Goal: Task Accomplishment & Management: Use online tool/utility

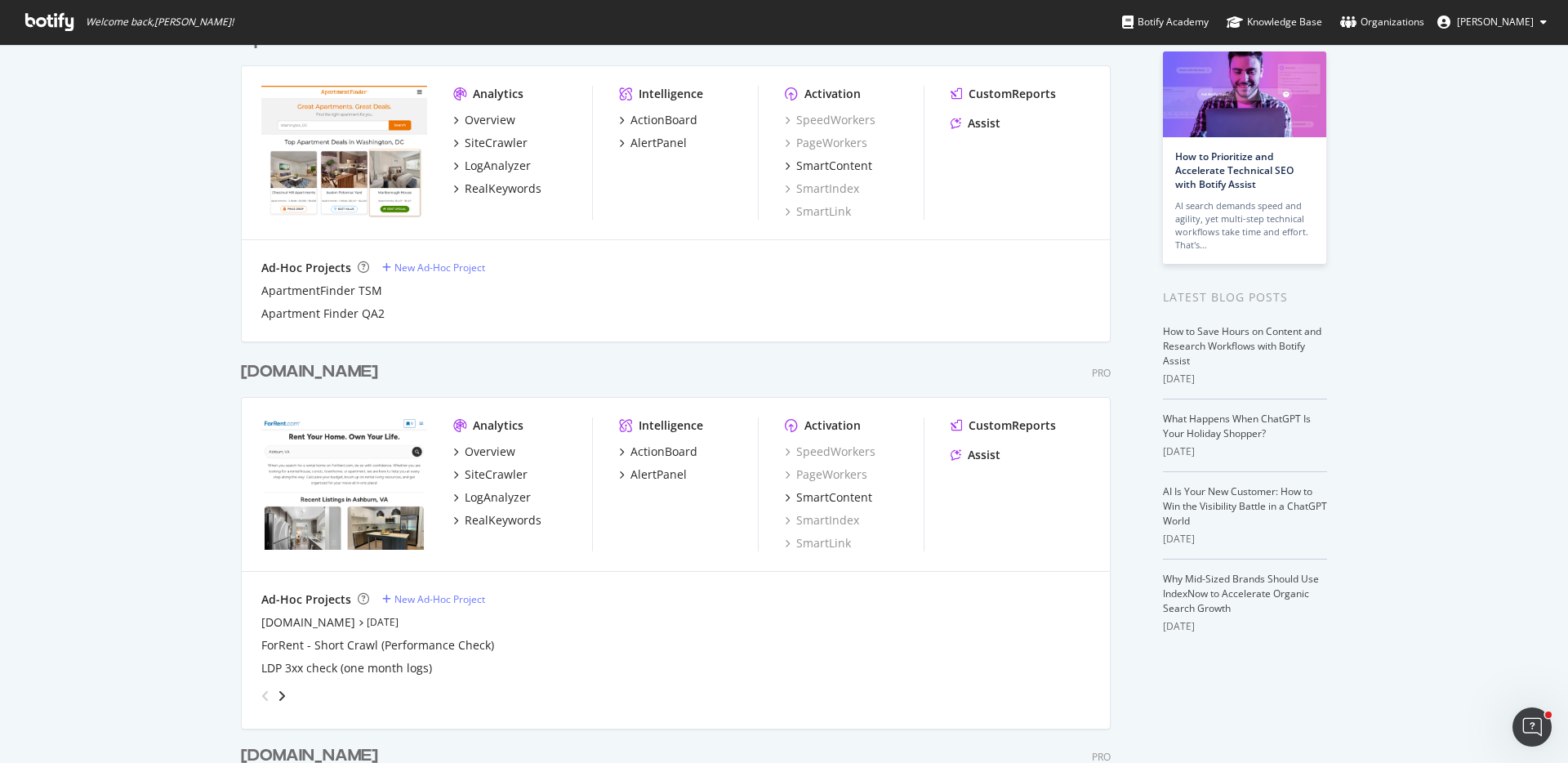
scroll to position [95, 0]
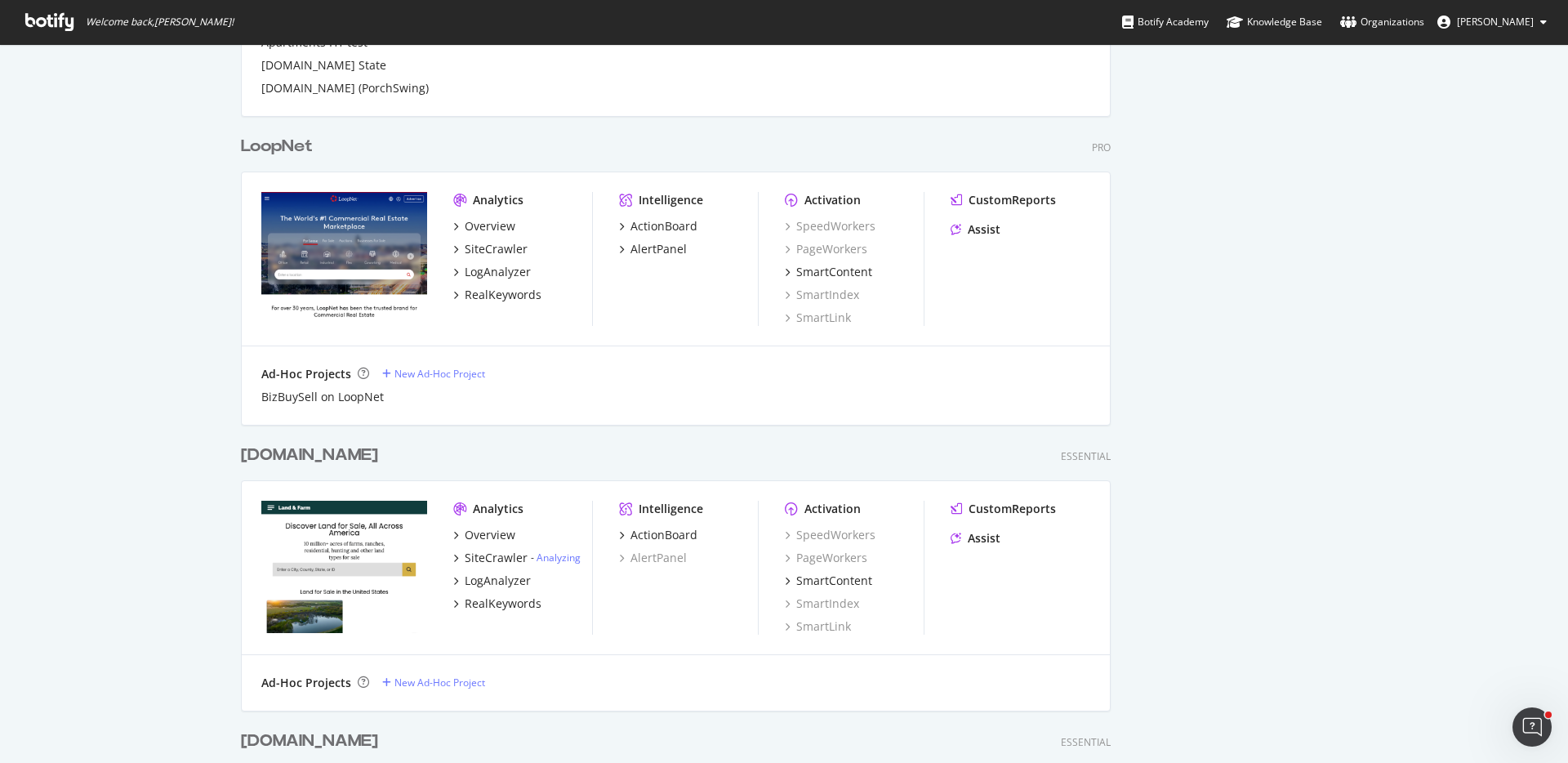
scroll to position [3849, 0]
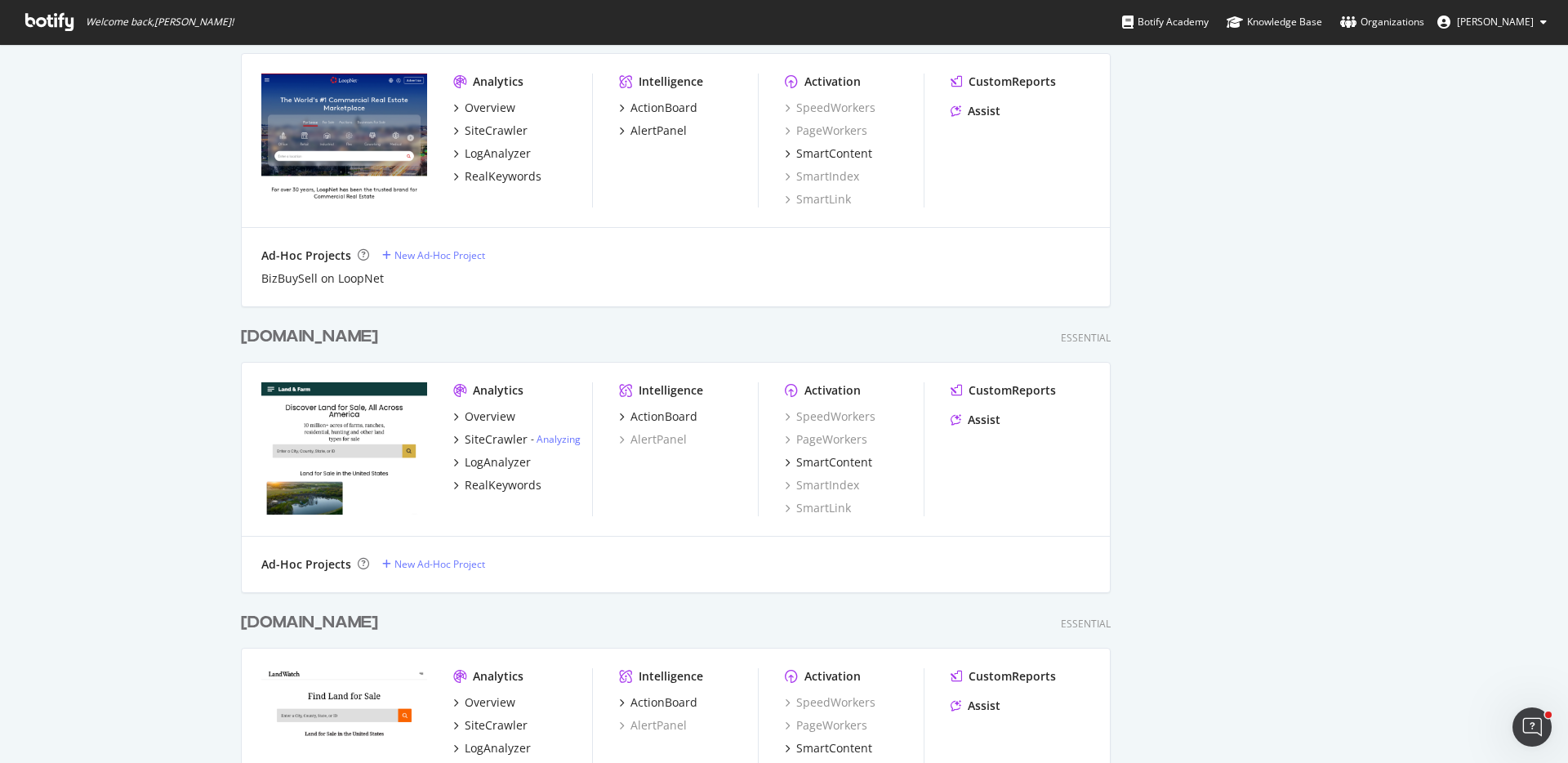
click at [310, 338] on div "[DOMAIN_NAME]" at bounding box center [310, 337] width 138 height 24
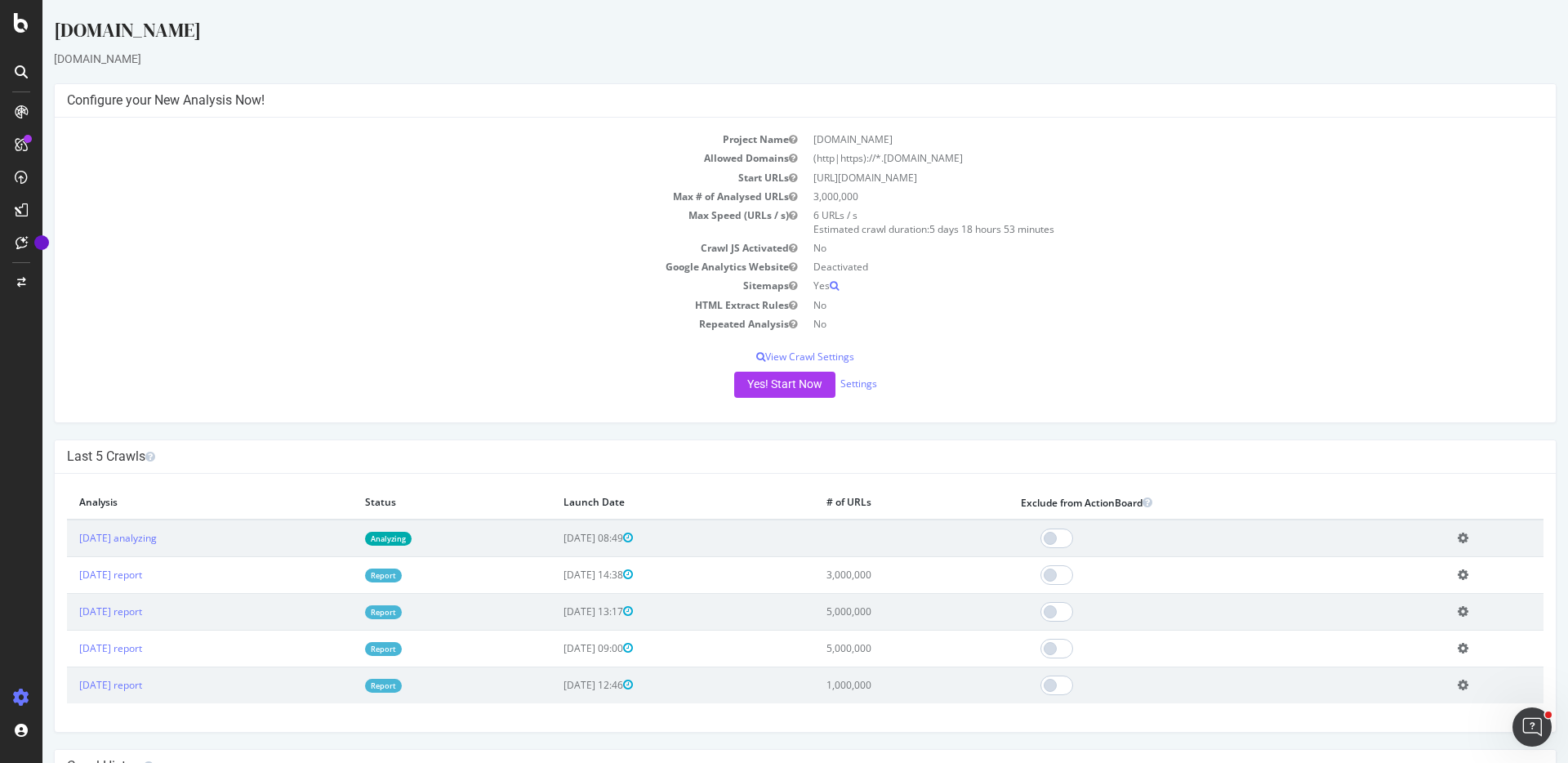
click at [1469, 541] on icon at bounding box center [1463, 538] width 11 height 13
click at [1364, 580] on link "Delete analysis" at bounding box center [1404, 585] width 131 height 22
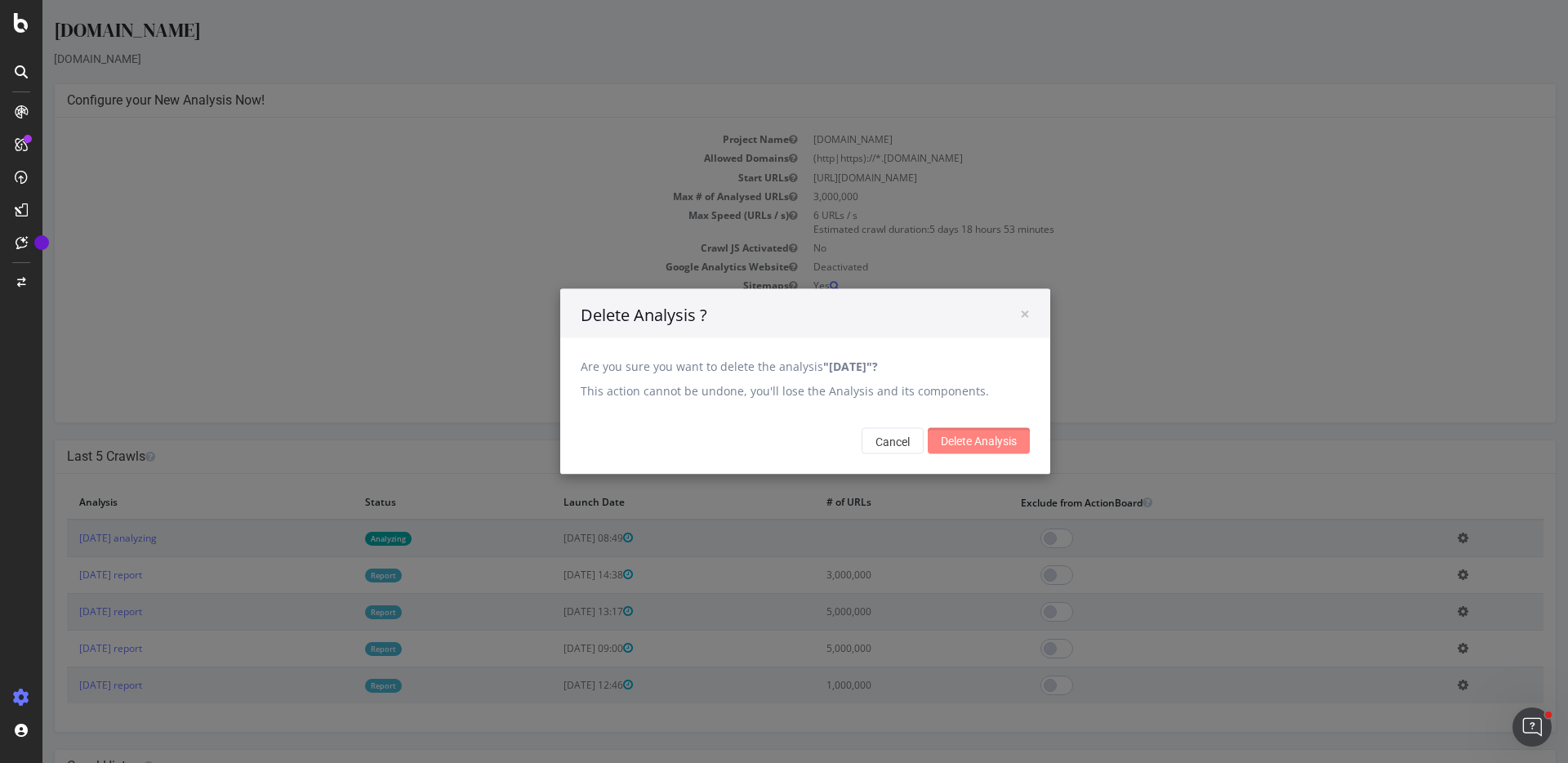
click at [1001, 441] on input "Delete Analysis" at bounding box center [979, 441] width 102 height 26
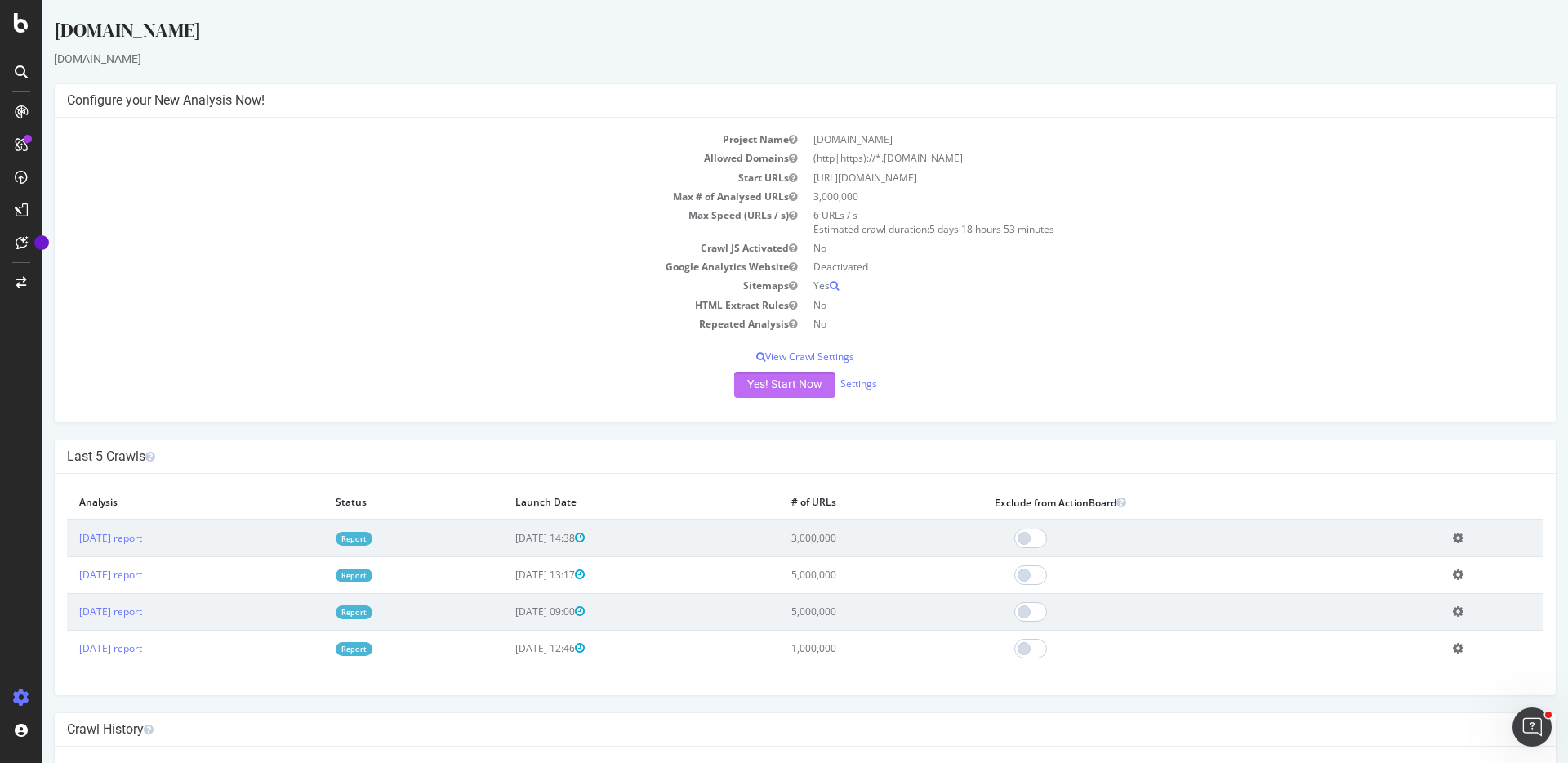
click at [767, 378] on button "Yes! Start Now" at bounding box center [784, 384] width 102 height 26
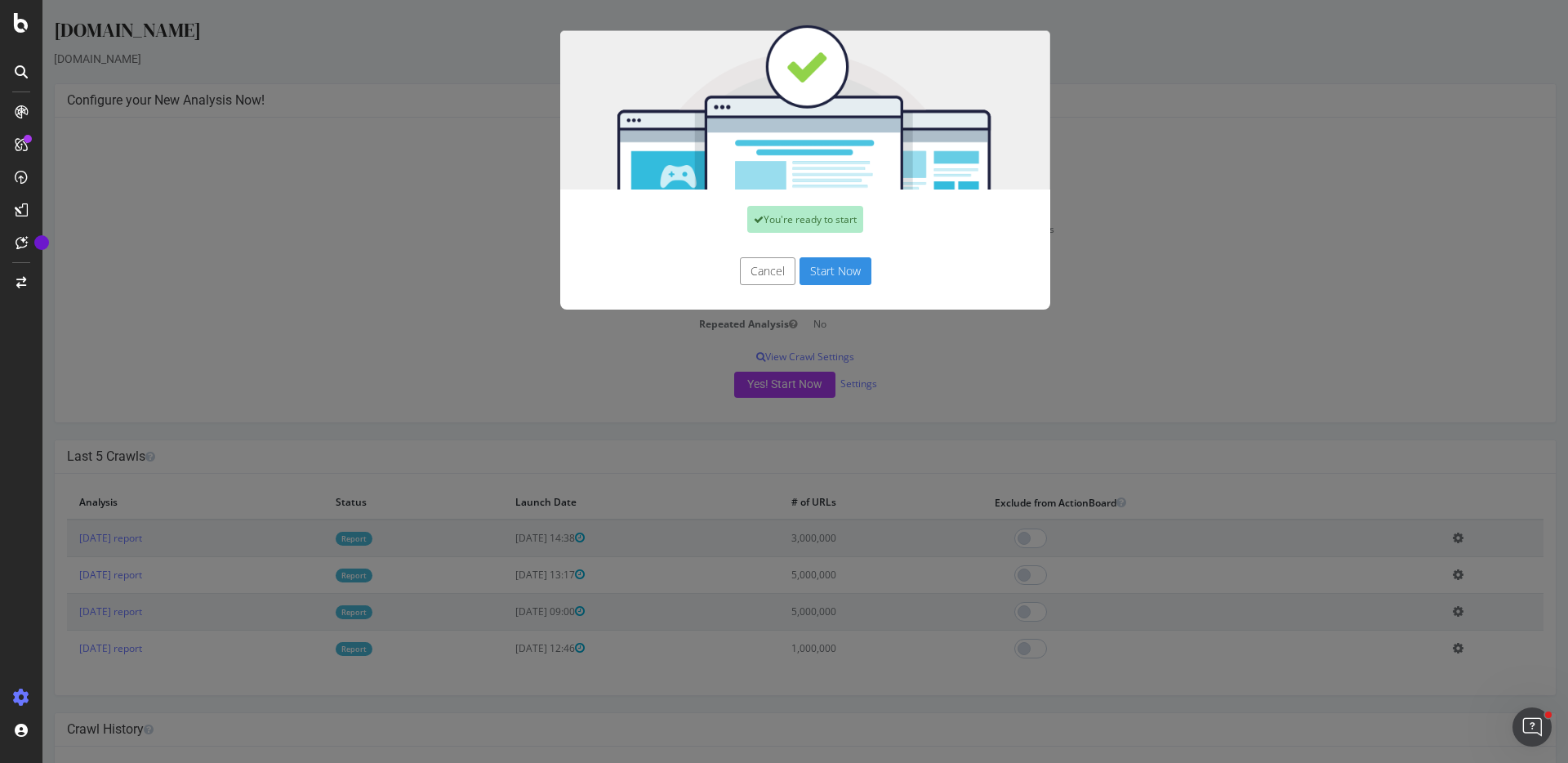
click at [855, 273] on button "Start Now" at bounding box center [836, 271] width 72 height 28
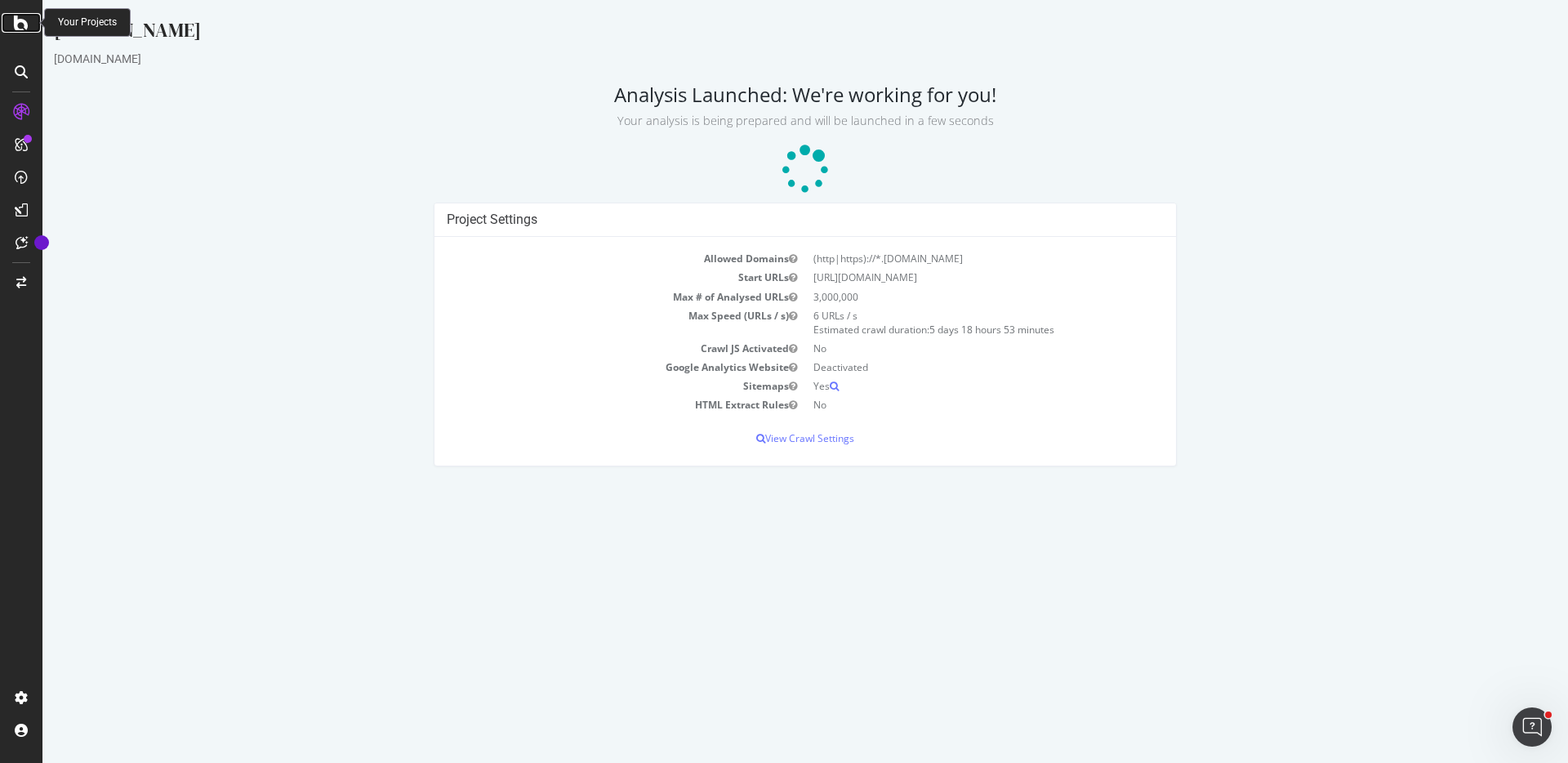
click at [23, 26] on icon at bounding box center [22, 23] width 15 height 19
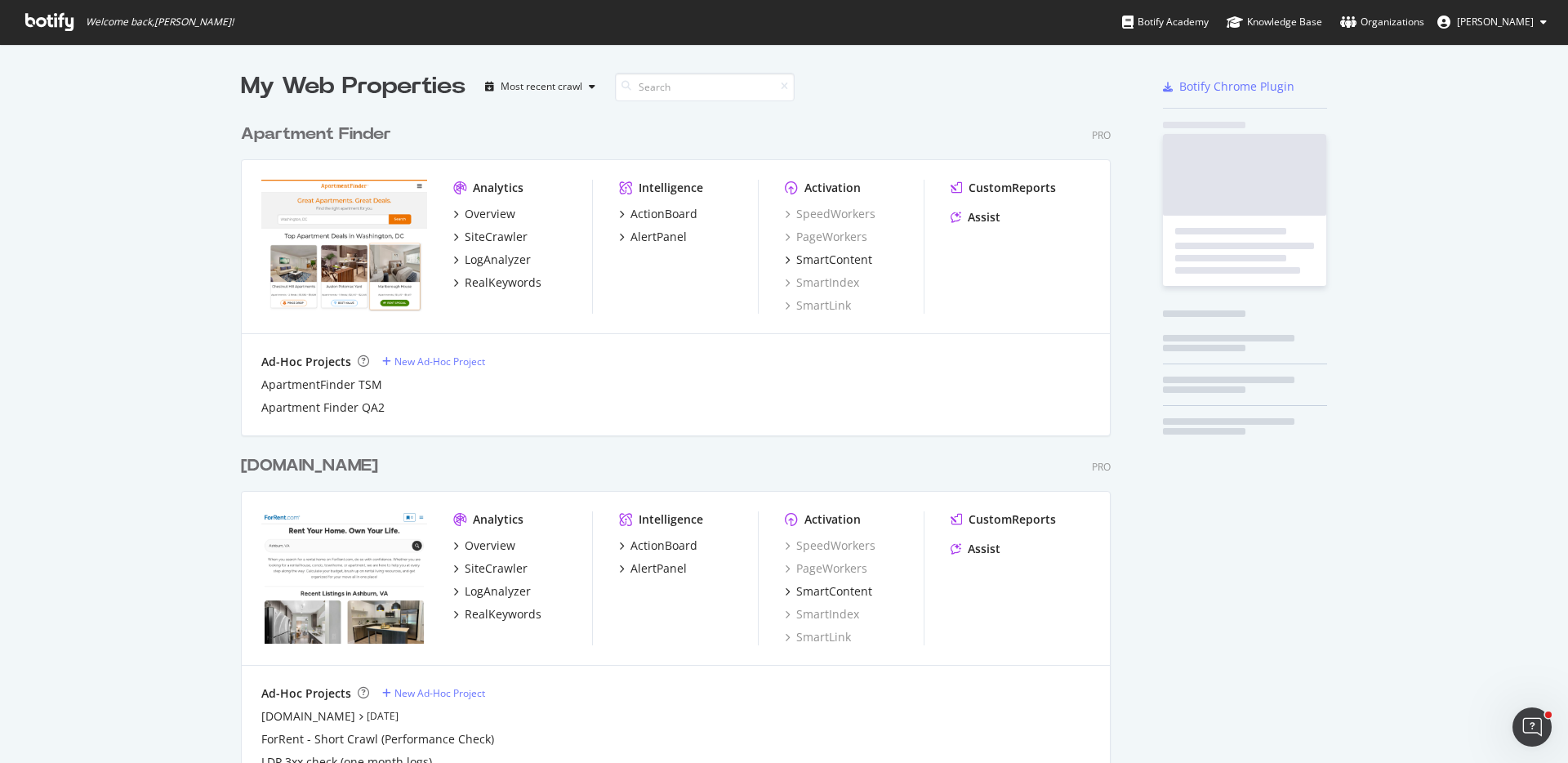
scroll to position [763, 1568]
